Goal: Information Seeking & Learning: Learn about a topic

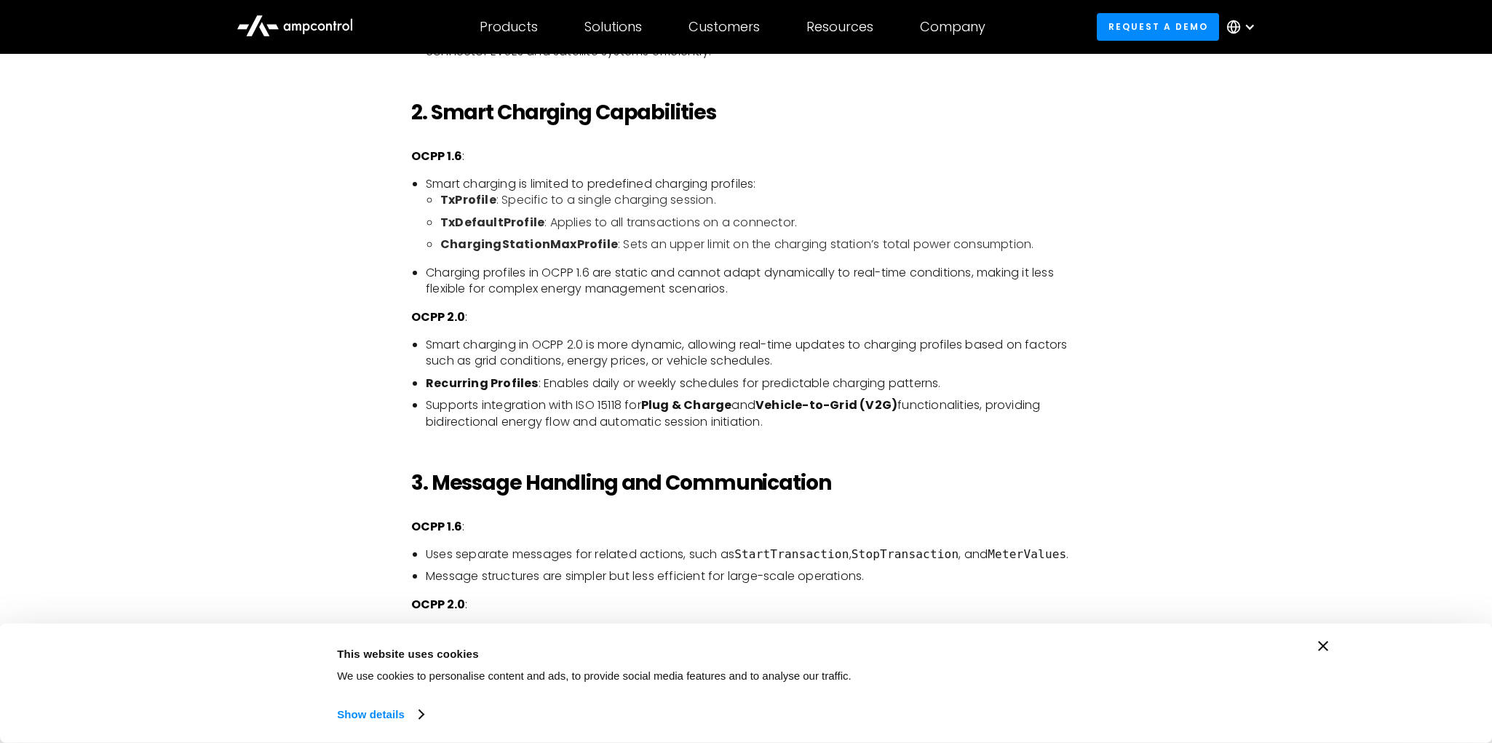
scroll to position [1521, 0]
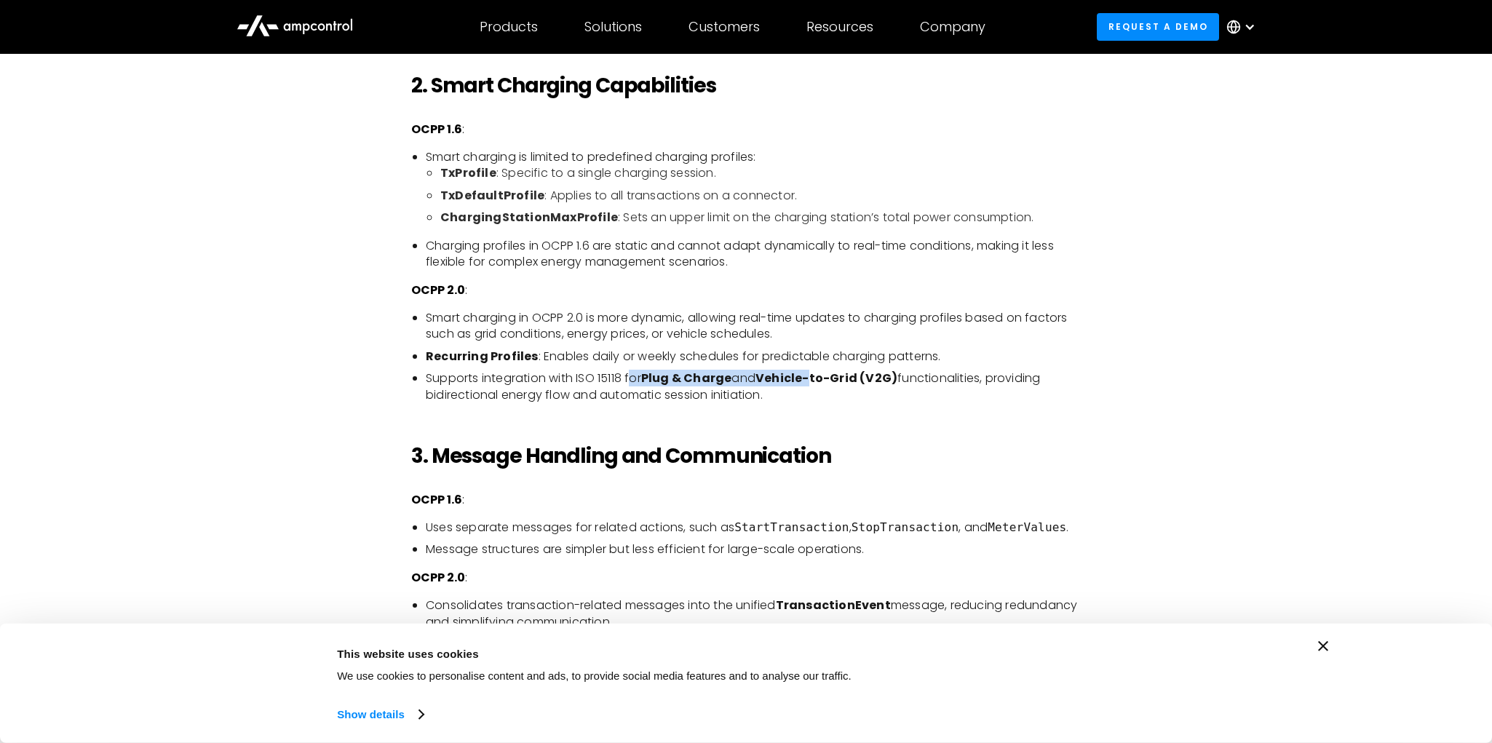
drag, startPoint x: 635, startPoint y: 373, endPoint x: 816, endPoint y: 372, distance: 181.2
click at [816, 372] on li "Supports integration with ISO 15118 for Plug & Charge and Vehicle-to-Grid (V2G)…" at bounding box center [753, 386] width 655 height 33
drag, startPoint x: 427, startPoint y: 381, endPoint x: 785, endPoint y: 391, distance: 358.2
click at [785, 391] on li "Supports integration with ISO 15118 for Plug & Charge and Vehicle-to-Grid (V2G)…" at bounding box center [753, 386] width 655 height 33
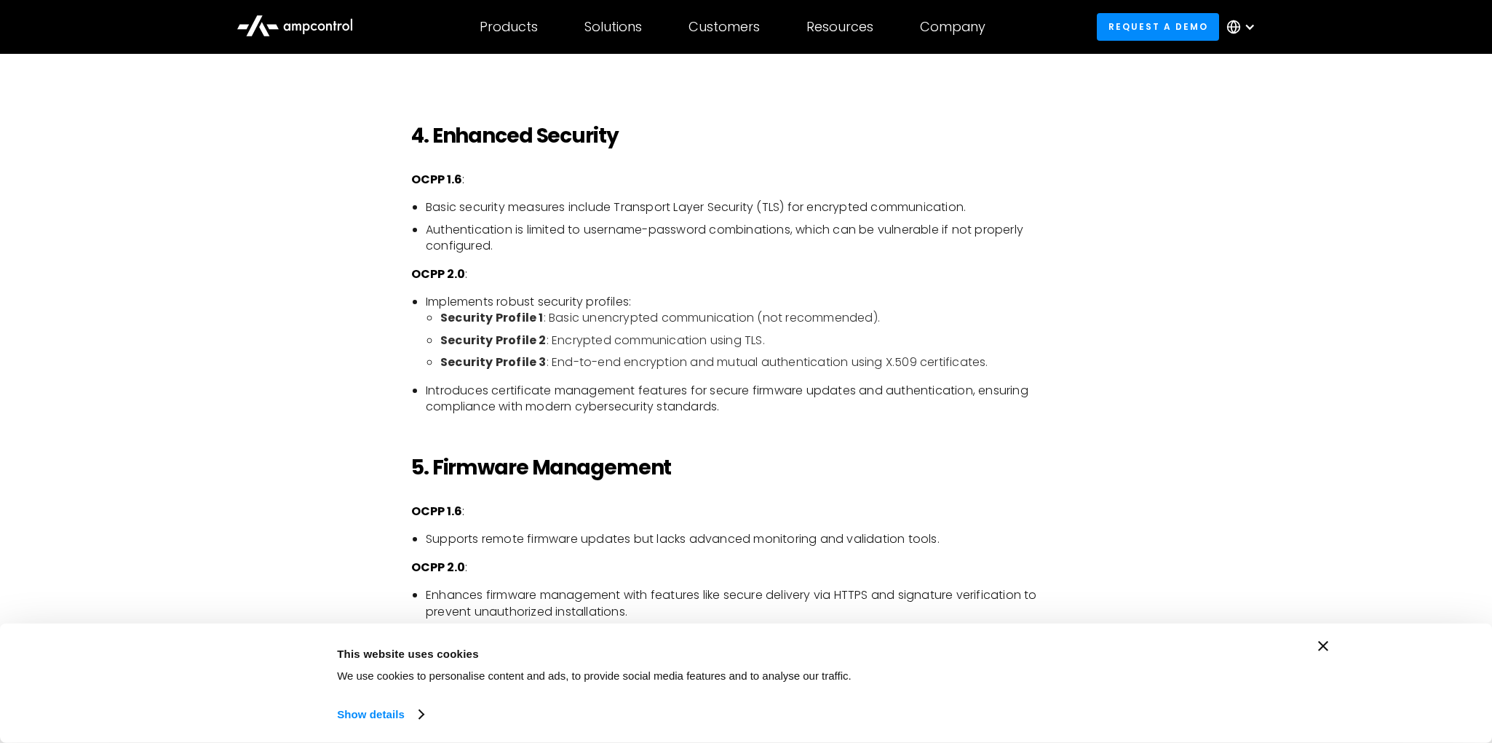
scroll to position [2580, 0]
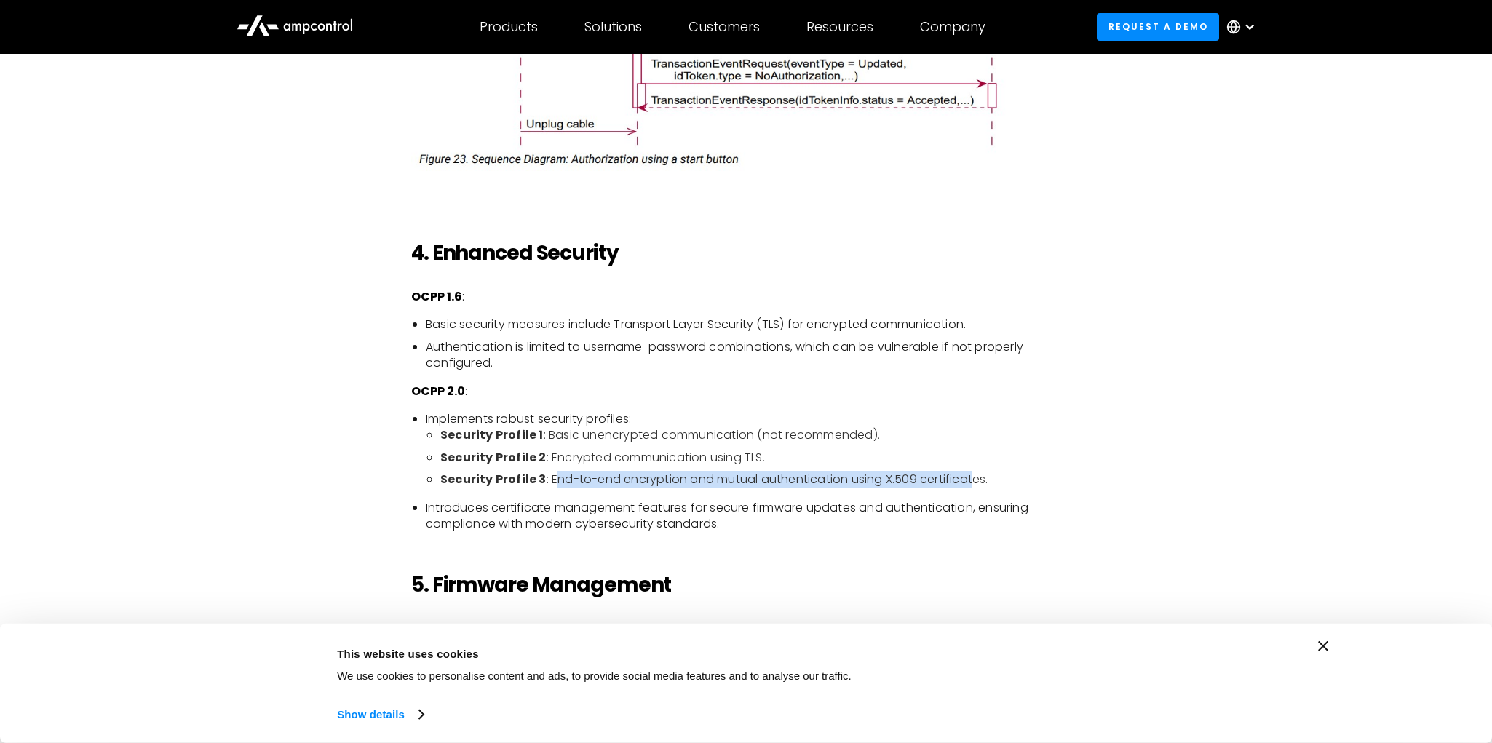
drag, startPoint x: 555, startPoint y: 476, endPoint x: 971, endPoint y: 474, distance: 416.2
click at [971, 474] on li "Security Profile 3 : End-to-end encryption and mutual authentication using X.50…" at bounding box center [760, 480] width 640 height 16
click at [747, 486] on li "Security Profile 3 : End-to-end encryption and mutual authentication using X.50…" at bounding box center [760, 480] width 640 height 16
drag, startPoint x: 787, startPoint y: 477, endPoint x: 991, endPoint y: 471, distance: 203.9
click at [991, 472] on li "Security Profile 3 : End-to-end encryption and mutual authentication using X.50…" at bounding box center [760, 480] width 640 height 16
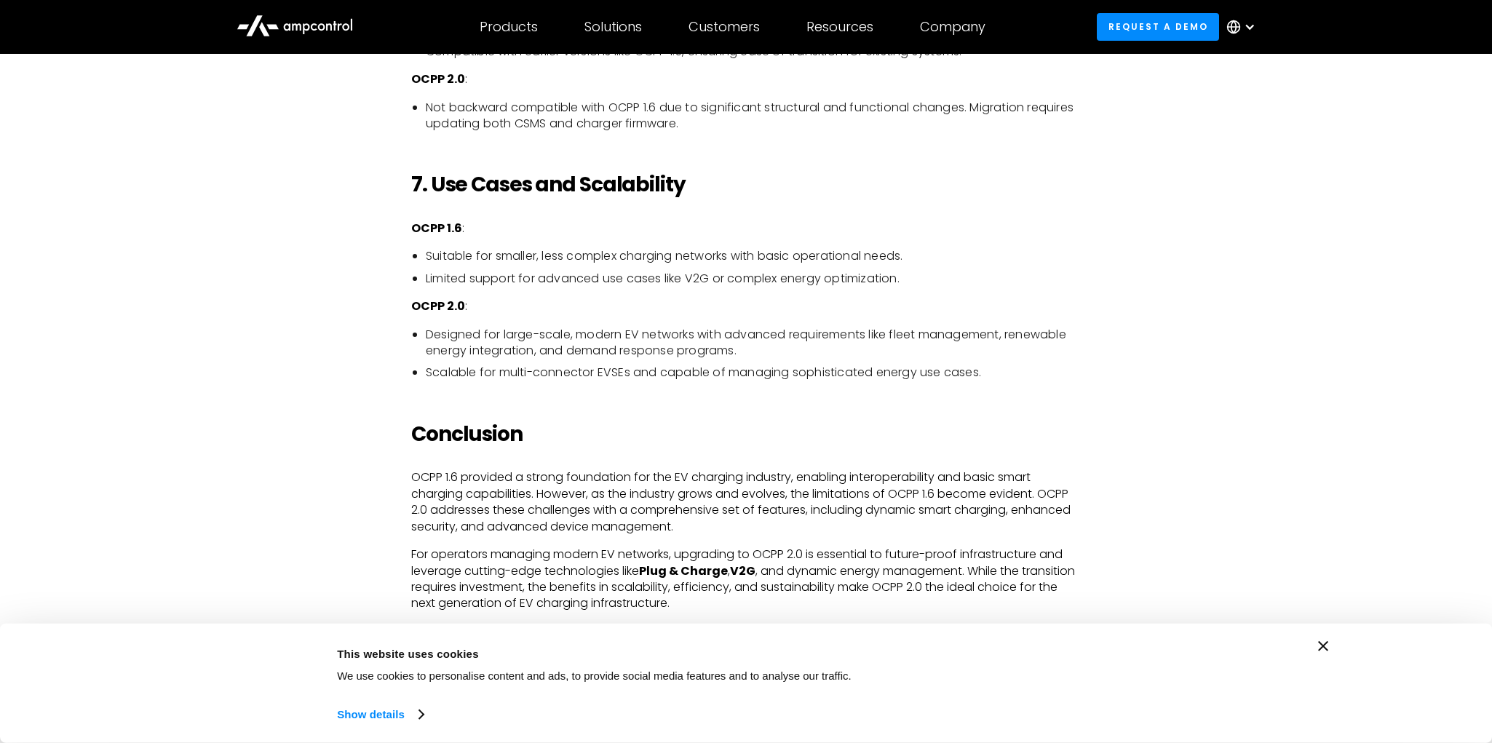
scroll to position [3506, 0]
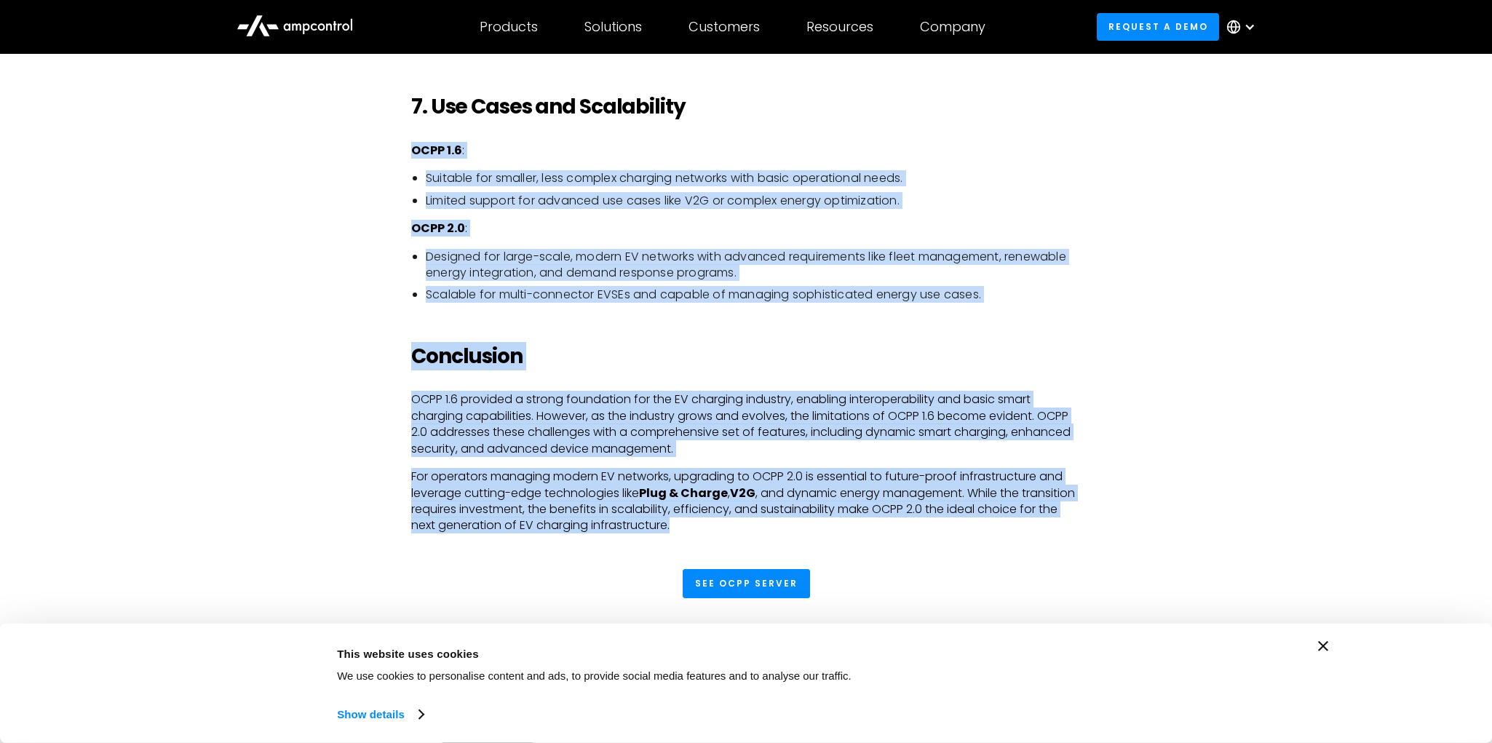
drag, startPoint x: 773, startPoint y: 530, endPoint x: 369, endPoint y: 146, distance: 557.4
